Goal: Navigation & Orientation: Understand site structure

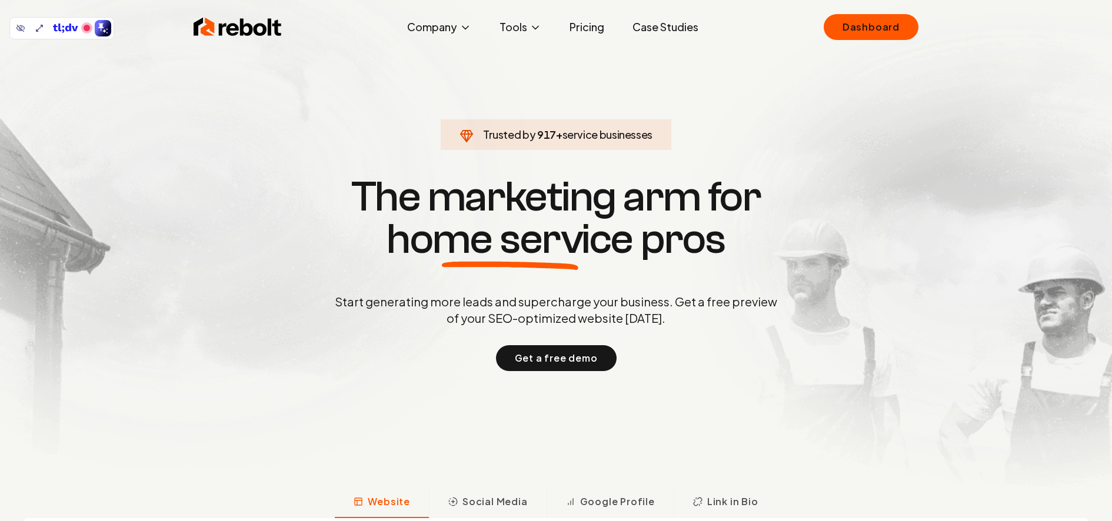
click at [852, 26] on link "Dashboard" at bounding box center [870, 27] width 95 height 26
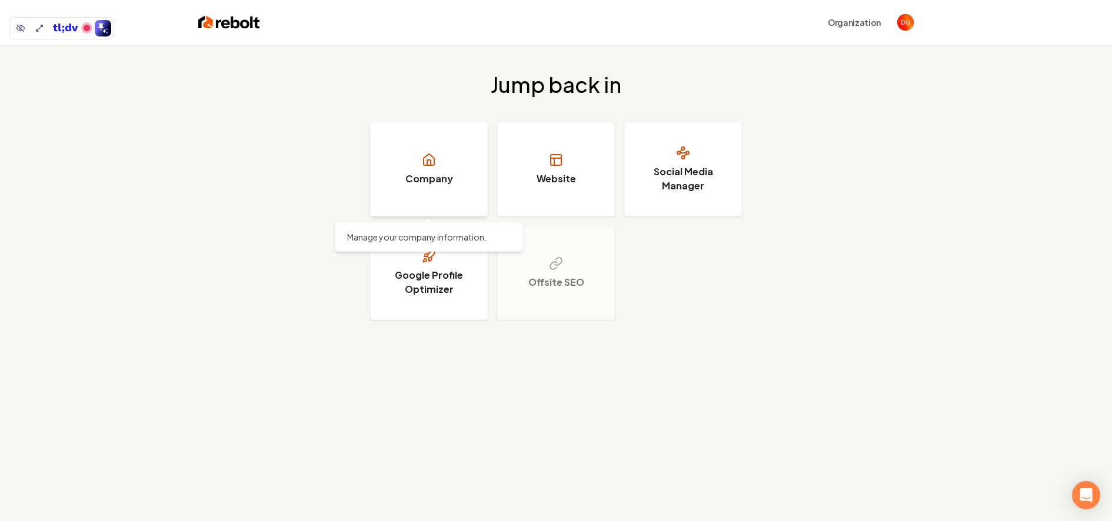
click at [413, 149] on link "Company" at bounding box center [429, 169] width 118 height 94
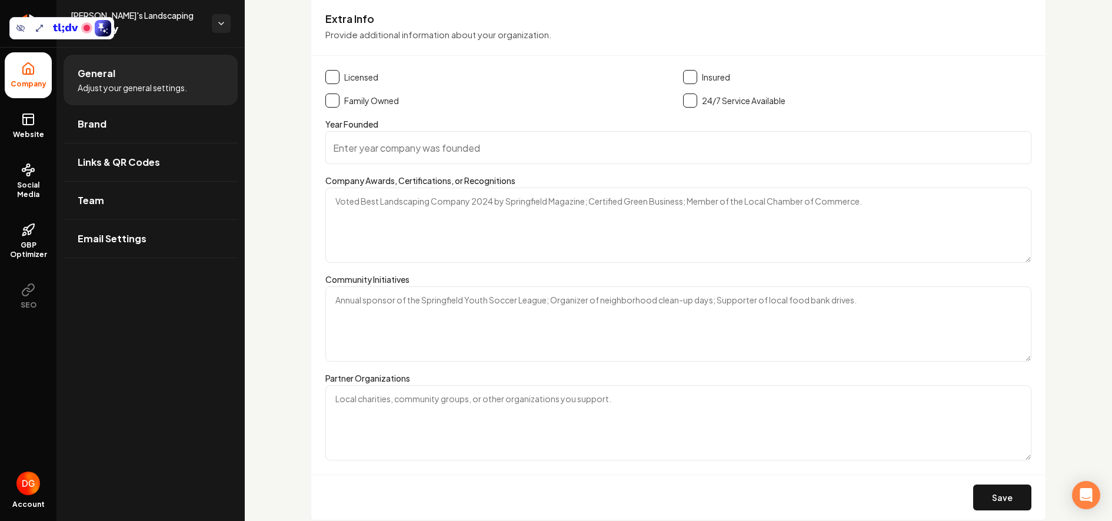
scroll to position [1781, 0]
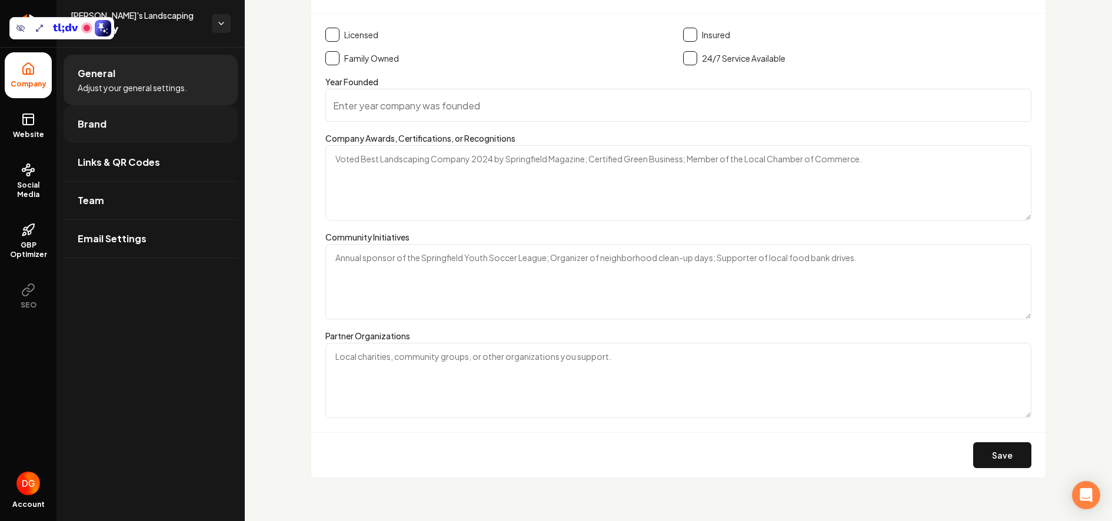
click at [148, 129] on link "Brand" at bounding box center [151, 124] width 174 height 38
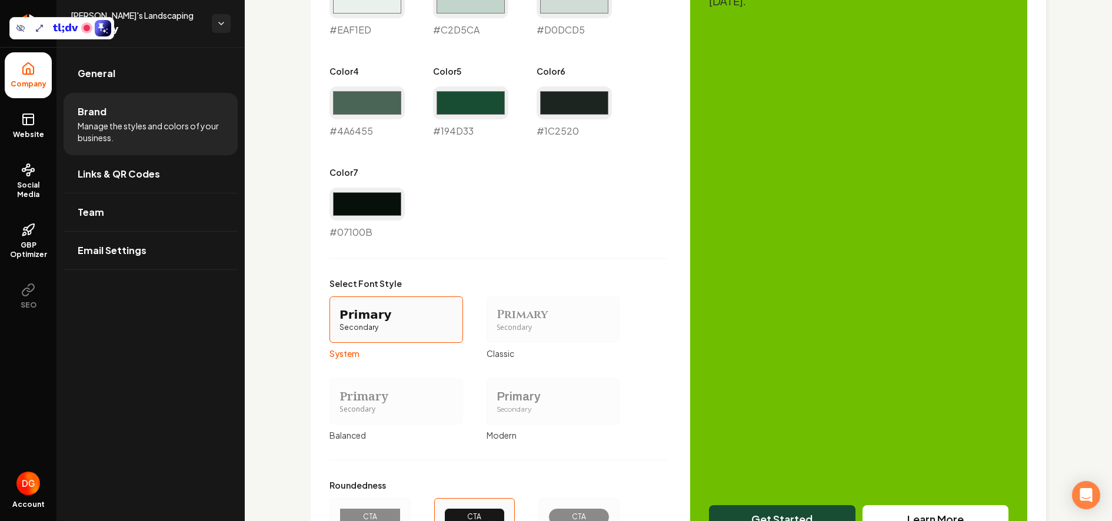
scroll to position [836, 0]
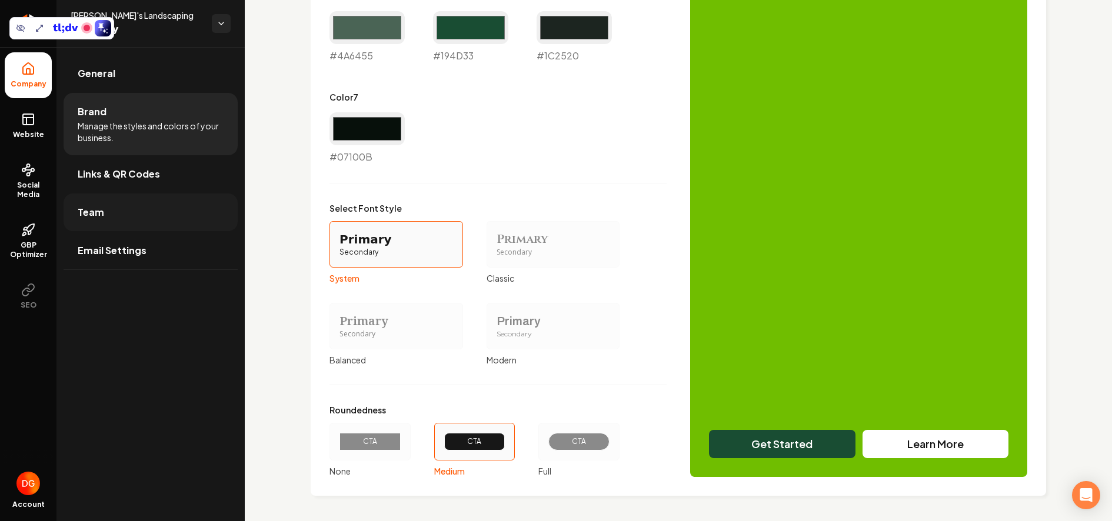
click at [122, 216] on link "Team" at bounding box center [151, 212] width 174 height 38
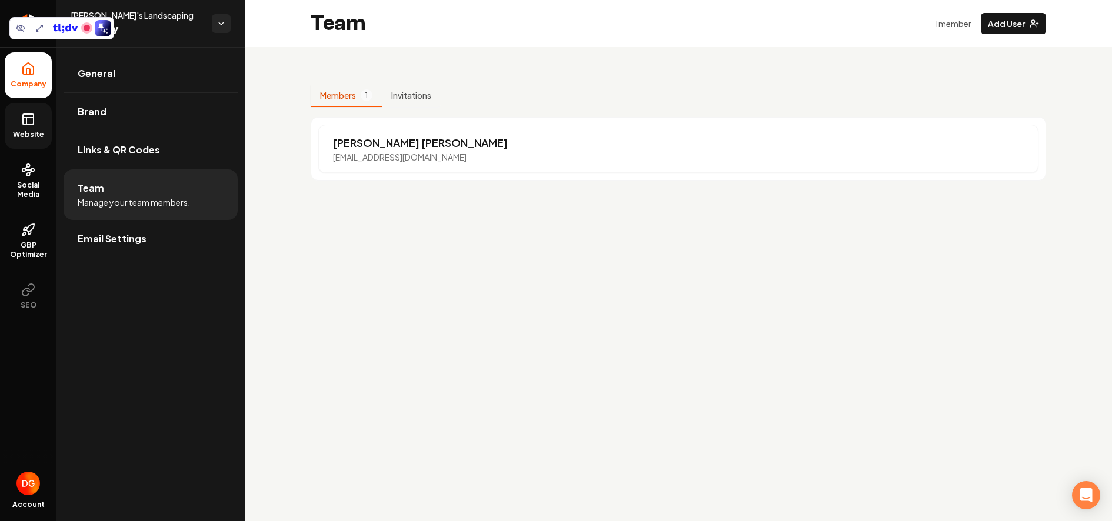
click at [12, 130] on span "Website" at bounding box center [28, 134] width 41 height 9
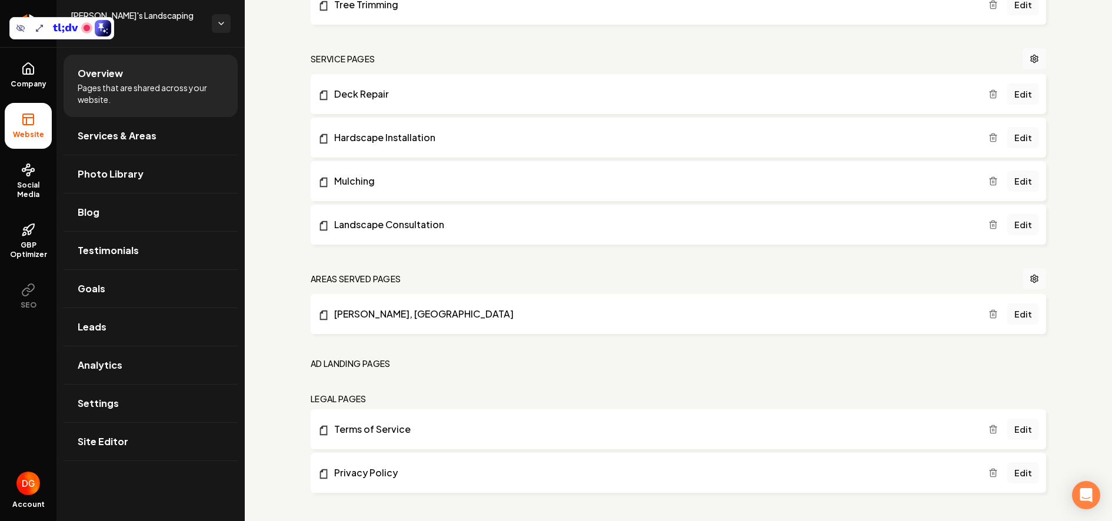
scroll to position [597, 0]
click at [135, 170] on span "Photo Library" at bounding box center [111, 174] width 66 height 14
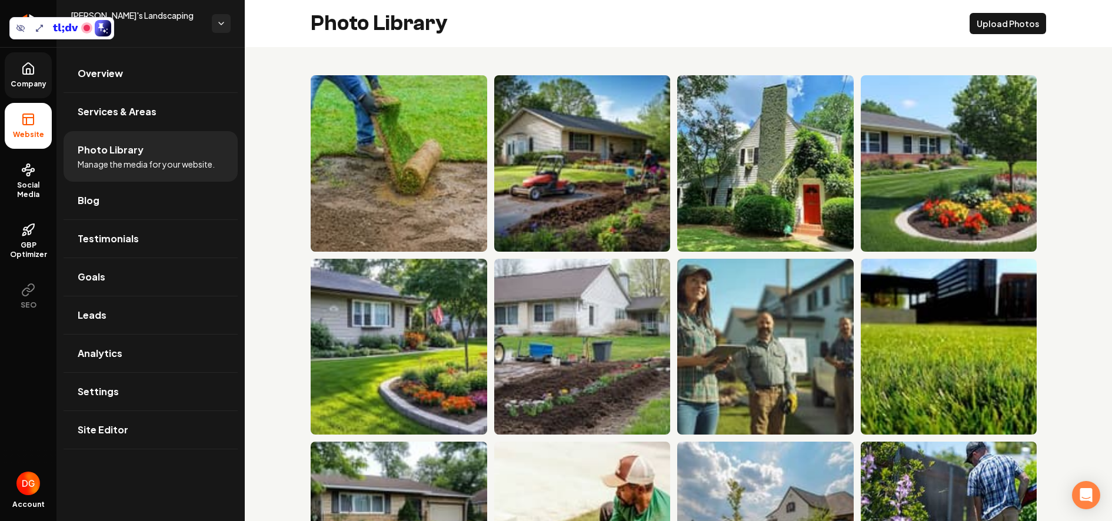
click at [19, 68] on link "Company" at bounding box center [28, 75] width 47 height 46
